Goal: Information Seeking & Learning: Find specific fact

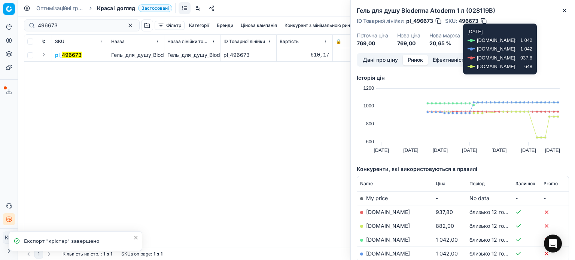
scroll to position [0, 3]
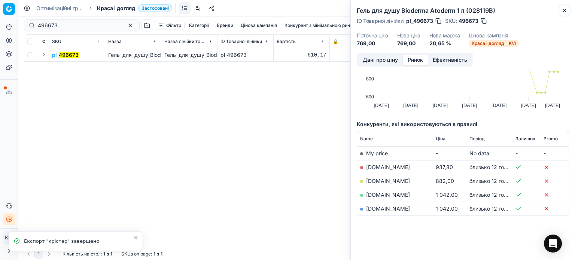
drag, startPoint x: 564, startPoint y: 9, endPoint x: 197, endPoint y: 9, distance: 366.8
click at [563, 9] on icon "button" at bounding box center [564, 10] width 6 height 6
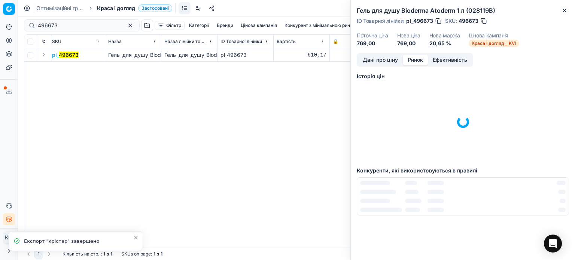
scroll to position [0, 0]
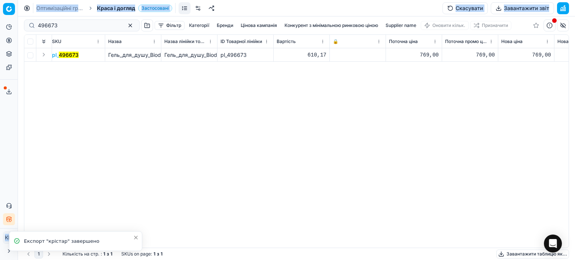
drag, startPoint x: 64, startPoint y: 30, endPoint x: 0, endPoint y: 22, distance: 64.9
click at [0, 22] on div "Pricing platform Аналітика Цінова оптимізація Асортимент продукції Шаблони Серв…" at bounding box center [287, 130] width 575 height 260
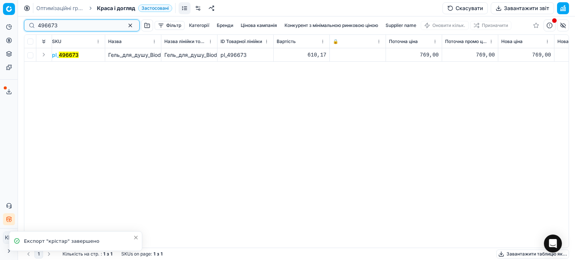
drag, startPoint x: 61, startPoint y: 26, endPoint x: 16, endPoint y: 25, distance: 44.2
click at [16, 25] on div "Pricing platform Аналітика Цінова оптимізація Асортимент продукції Шаблони Серв…" at bounding box center [287, 130] width 575 height 260
paste input "85031"
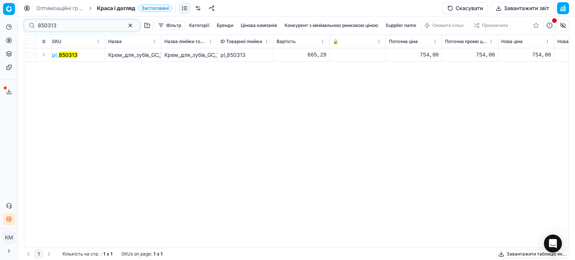
click at [64, 54] on mark "850313" at bounding box center [68, 55] width 19 height 6
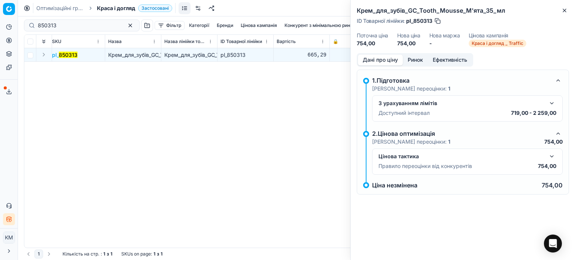
click at [415, 61] on button "Ринок" at bounding box center [415, 60] width 25 height 11
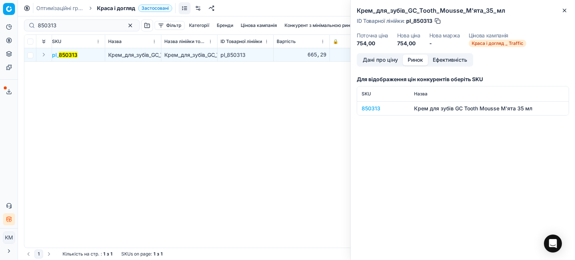
click at [372, 108] on div "850313" at bounding box center [383, 108] width 43 height 7
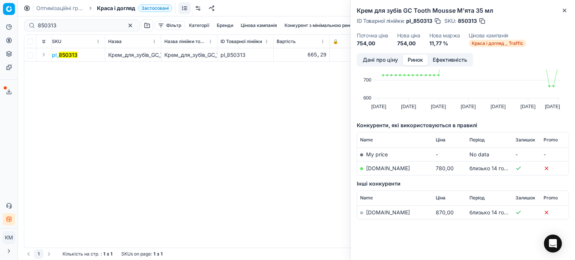
scroll to position [48, 0]
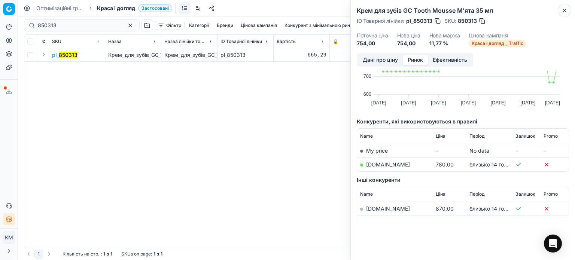
drag, startPoint x: 563, startPoint y: 12, endPoint x: 512, endPoint y: 13, distance: 51.3
click at [563, 12] on icon "button" at bounding box center [564, 10] width 3 height 3
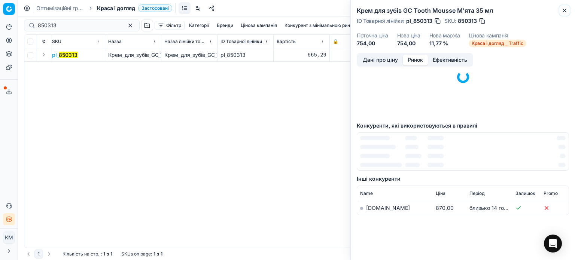
scroll to position [46, 0]
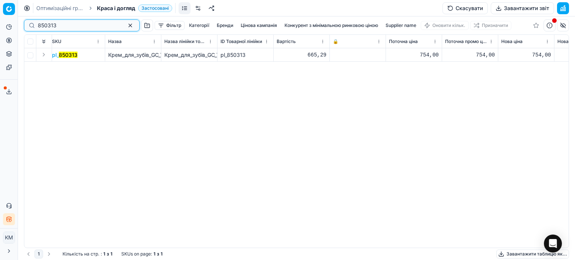
drag, startPoint x: 91, startPoint y: 25, endPoint x: 0, endPoint y: 24, distance: 91.0
click at [0, 25] on div "Pricing platform Аналітика Цінова оптимізація Асортимент продукції Шаблони Серв…" at bounding box center [287, 130] width 575 height 260
paste input "31258"
click at [85, 49] on td "pl_ 831258" at bounding box center [77, 54] width 56 height 13
click at [72, 57] on mark "831258" at bounding box center [68, 55] width 19 height 6
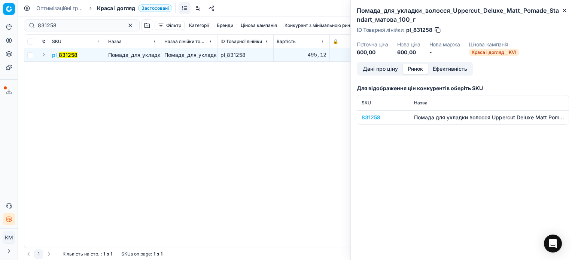
click at [424, 67] on button "Ринок" at bounding box center [415, 69] width 25 height 11
click at [374, 115] on div "831258" at bounding box center [383, 117] width 43 height 7
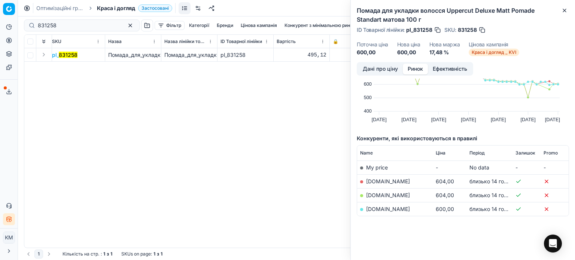
scroll to position [40, 0]
click at [563, 10] on icon "button" at bounding box center [564, 10] width 6 height 6
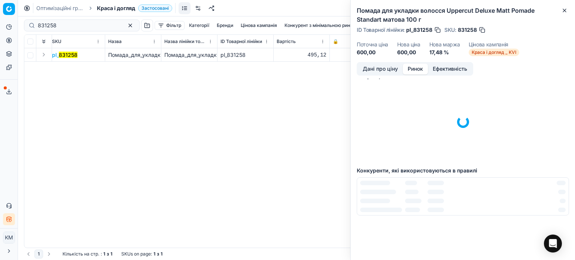
scroll to position [0, 0]
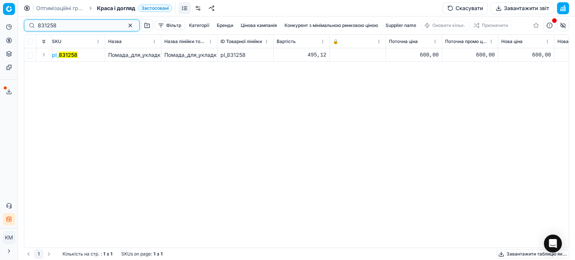
drag, startPoint x: 70, startPoint y: 28, endPoint x: 0, endPoint y: 23, distance: 70.5
click at [0, 23] on div "Pricing platform Аналітика Цінова оптимізація Асортимент продукції Шаблони Серв…" at bounding box center [287, 130] width 575 height 260
paste input "34"
type input "831234"
click at [72, 55] on mark "831234" at bounding box center [68, 55] width 19 height 6
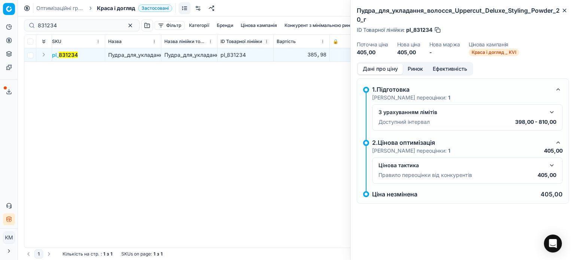
drag, startPoint x: 421, startPoint y: 65, endPoint x: 416, endPoint y: 67, distance: 5.7
click at [421, 66] on button "Ринок" at bounding box center [415, 69] width 25 height 11
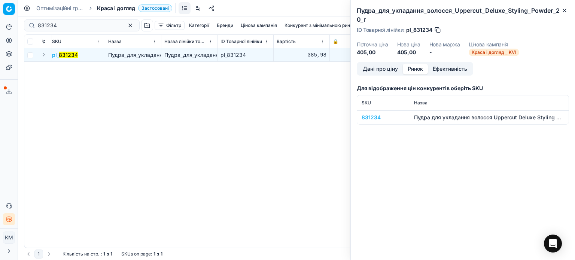
click at [371, 119] on div "831234" at bounding box center [383, 117] width 43 height 7
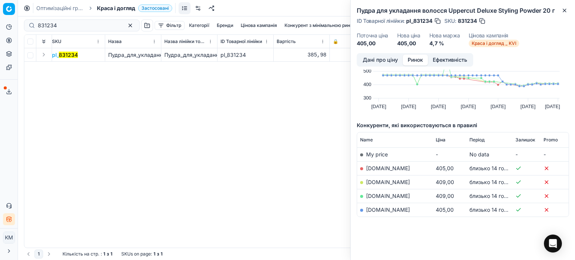
scroll to position [45, 0]
